Goal: Information Seeking & Learning: Learn about a topic

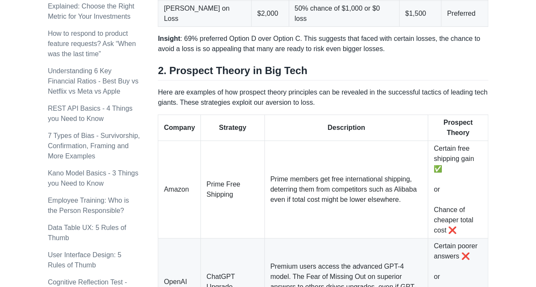
scroll to position [596, 0]
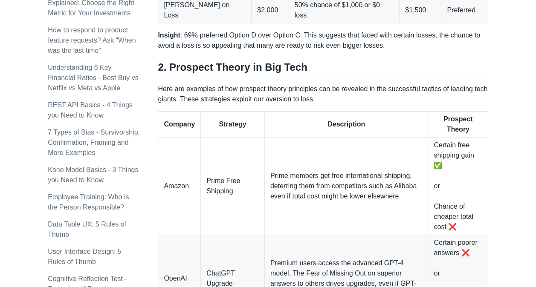
click at [487, 84] on p "Here are examples of how prospect theory principles can be revealed in the succ…" at bounding box center [323, 94] width 330 height 20
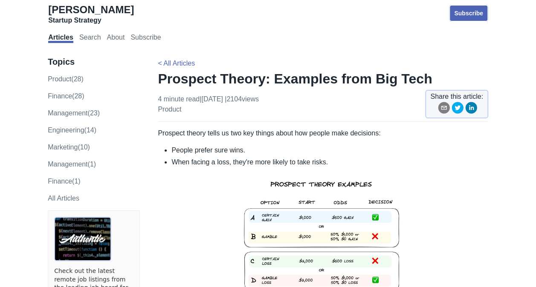
scroll to position [0, 0]
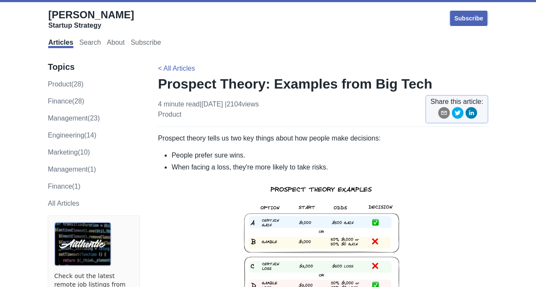
click at [242, 162] on li "When facing a loss, they're more likely to take risks." at bounding box center [329, 167] width 317 height 10
click at [245, 166] on li "When facing a loss, they're more likely to take risks." at bounding box center [329, 167] width 317 height 10
drag, startPoint x: 269, startPoint y: 167, endPoint x: 247, endPoint y: 166, distance: 21.8
click at [247, 166] on li "When facing a loss, they're more likely to take risks." at bounding box center [329, 167] width 317 height 10
drag, startPoint x: 247, startPoint y: 166, endPoint x: 234, endPoint y: 158, distance: 15.5
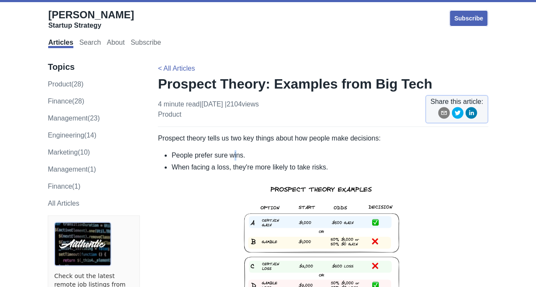
click at [234, 158] on li "People prefer sure wins." at bounding box center [329, 155] width 317 height 10
drag, startPoint x: 234, startPoint y: 158, endPoint x: 182, endPoint y: 156, distance: 51.6
click at [182, 156] on li "People prefer sure wins." at bounding box center [329, 155] width 317 height 10
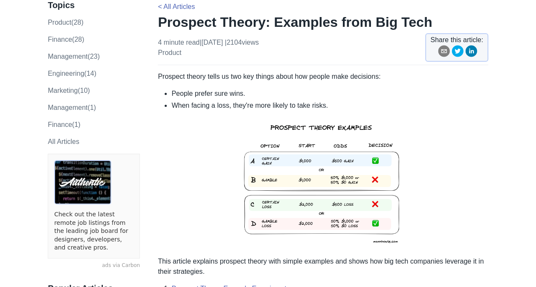
scroll to position [43, 0]
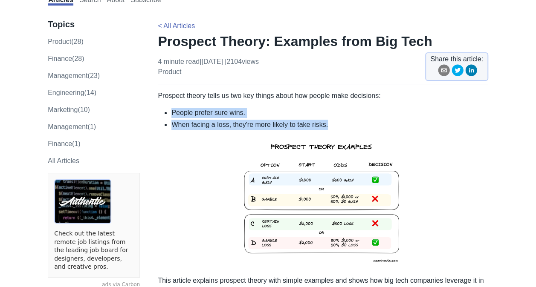
drag, startPoint x: 326, startPoint y: 126, endPoint x: 171, endPoint y: 112, distance: 154.9
click at [171, 112] on ul "People prefer sure wins. When facing a loss, they're more likely to take risks." at bounding box center [323, 119] width 330 height 22
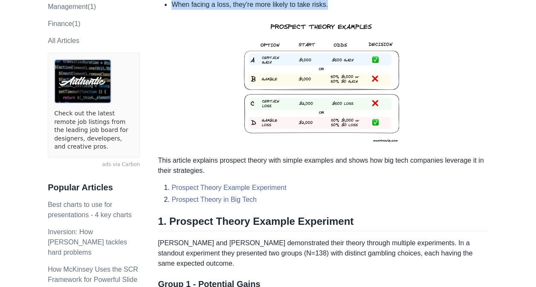
scroll to position [170, 0]
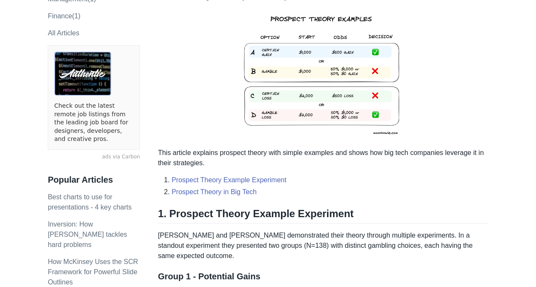
click at [229, 160] on p "This article explains prospect theory with simple examples and shows how big te…" at bounding box center [323, 158] width 330 height 20
click at [200, 164] on p "This article explains prospect theory with simple examples and shows how big te…" at bounding box center [323, 158] width 330 height 20
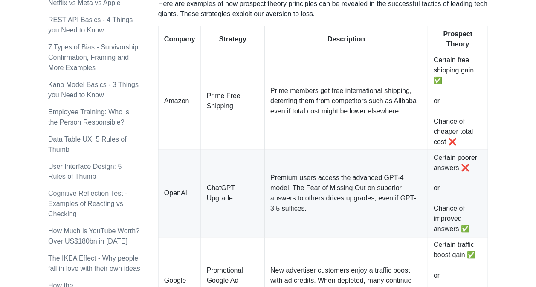
scroll to position [724, 0]
